Goal: Use online tool/utility: Utilize a website feature to perform a specific function

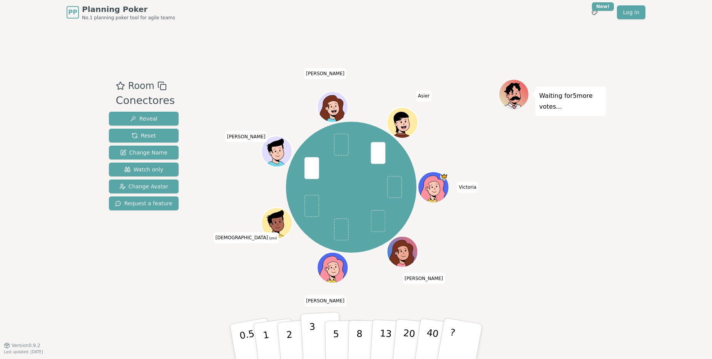
click at [311, 343] on p "3" at bounding box center [313, 342] width 8 height 42
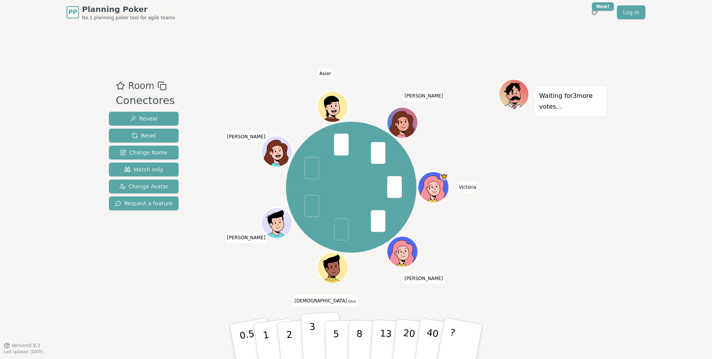
click at [307, 339] on button "3" at bounding box center [321, 341] width 42 height 60
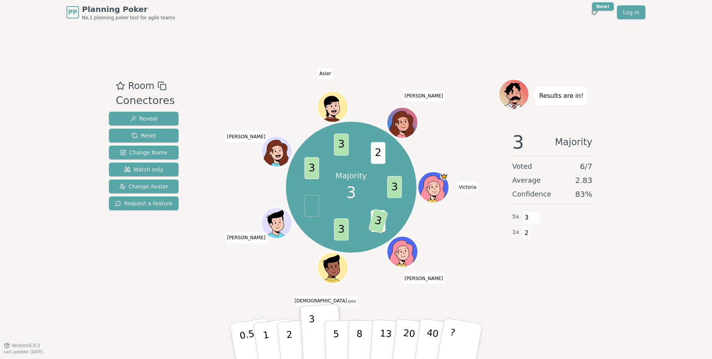
click at [546, 256] on div "3 Majority Voted 6 / 7 Average 2.83 Confidence 83 % 5 x 3 1 x 2" at bounding box center [552, 202] width 108 height 154
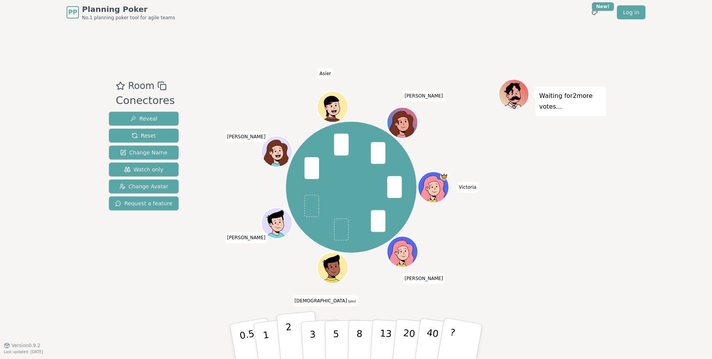
click at [294, 344] on button "2" at bounding box center [298, 341] width 44 height 61
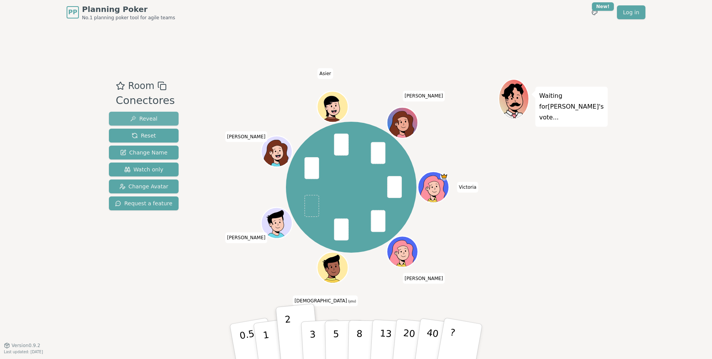
click at [142, 117] on span "Reveal" at bounding box center [143, 119] width 27 height 8
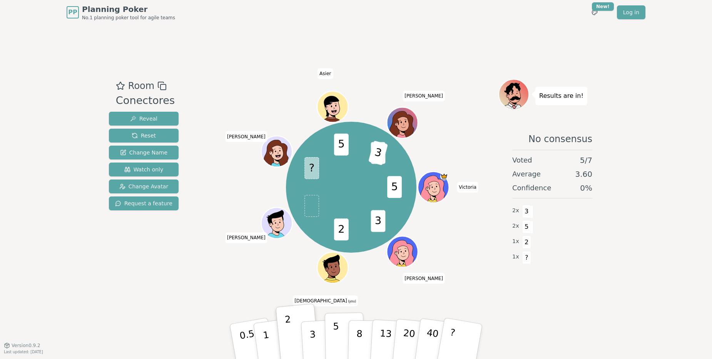
click at [341, 343] on button "5" at bounding box center [345, 341] width 40 height 58
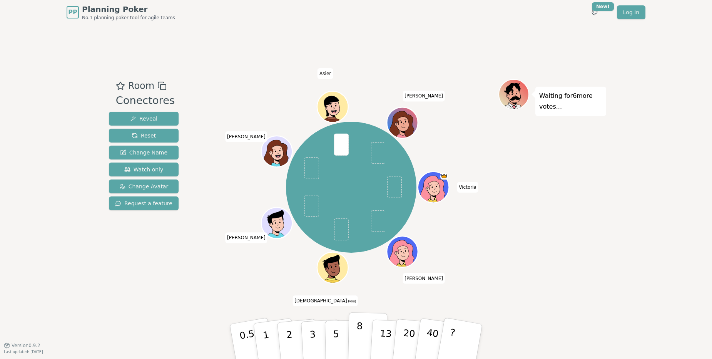
click at [361, 337] on button "8" at bounding box center [368, 341] width 40 height 58
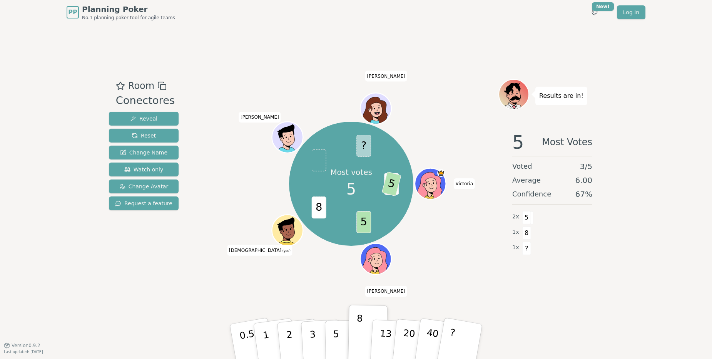
click at [504, 310] on div "Room Conectores Reveal Reset Change Name Watch only Change Avatar Request a fea…" at bounding box center [356, 185] width 500 height 320
click at [462, 261] on div "Most votes 5 2 5 5 8 ? [PERSON_NAME] [PERSON_NAME] (you) [PERSON_NAME] [PERSON_…" at bounding box center [351, 184] width 294 height 182
